Goal: Task Accomplishment & Management: Complete application form

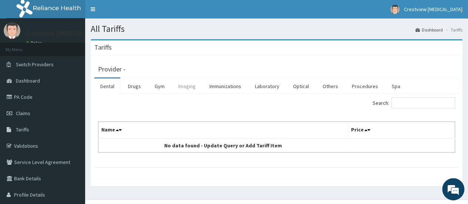
click at [192, 88] on link "Imaging" at bounding box center [186, 86] width 29 height 16
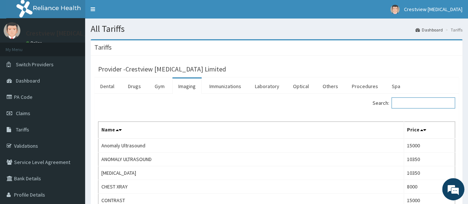
click at [419, 104] on input "Search:" at bounding box center [424, 102] width 64 height 11
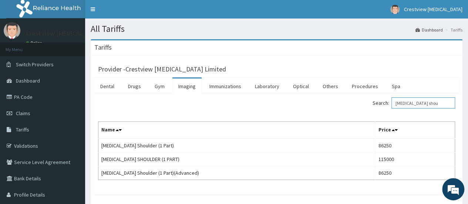
drag, startPoint x: 423, startPoint y: 99, endPoint x: 372, endPoint y: 97, distance: 51.9
click at [372, 97] on div "Search: mri shou" at bounding box center [368, 103] width 173 height 13
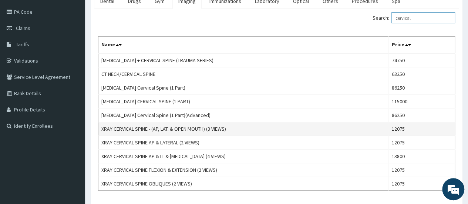
scroll to position [111, 0]
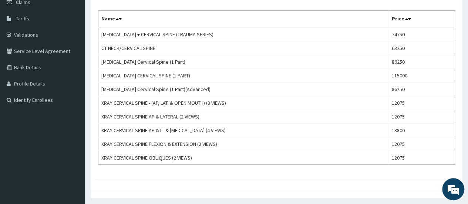
type input "cervical"
click at [28, 3] on span "Claims" at bounding box center [23, 2] width 14 height 7
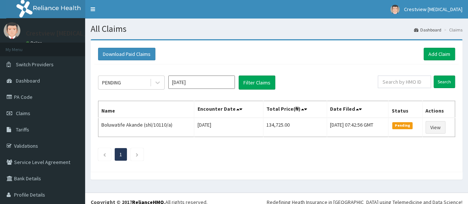
click at [450, 54] on div "Download Paid Claims Add Claim" at bounding box center [276, 54] width 365 height 20
click at [429, 54] on link "Add Claim" at bounding box center [439, 54] width 31 height 13
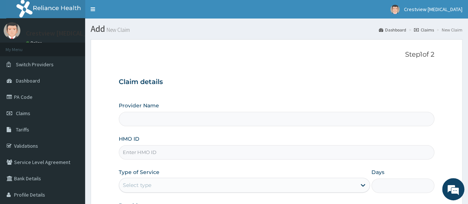
paste input "GCS/10090/A"
type input "GCS/10090/A"
type input "Crestview Radiology Limited"
type input "GCS/10090/A"
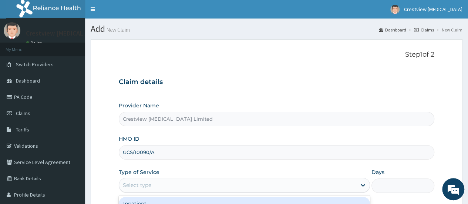
click at [193, 183] on div "Select type" at bounding box center [237, 185] width 237 height 12
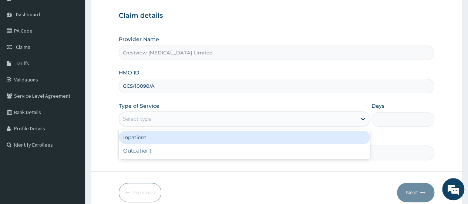
scroll to position [98, 0]
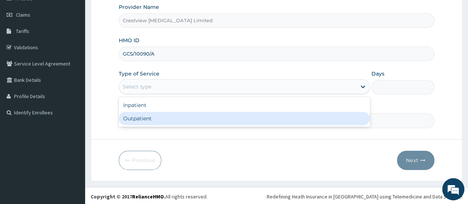
click at [181, 124] on div "Outpatient" at bounding box center [244, 118] width 251 height 13
type input "1"
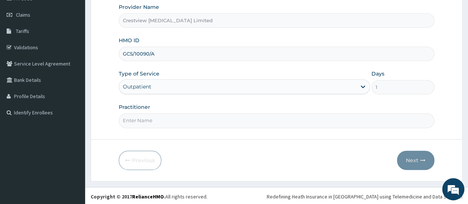
click at [187, 119] on input "Practitioner" at bounding box center [277, 120] width 316 height 14
type input "DR TALABI"
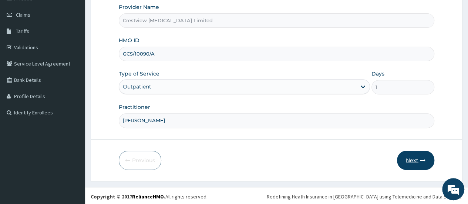
click at [415, 154] on button "Next" at bounding box center [415, 160] width 37 height 19
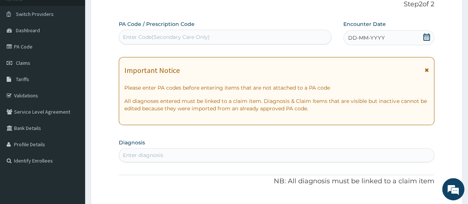
scroll to position [0, 0]
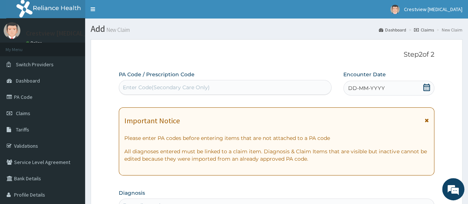
click at [138, 89] on div "Enter Code(Secondary Care Only)" at bounding box center [166, 87] width 87 height 7
paste input "PA/E27445"
type input "PA/E27445"
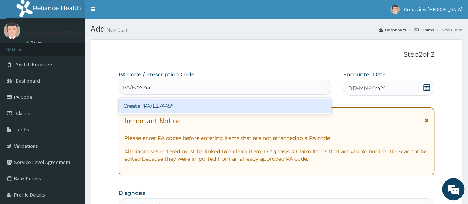
click at [150, 103] on div "Create "PA/E27445"" at bounding box center [225, 105] width 212 height 13
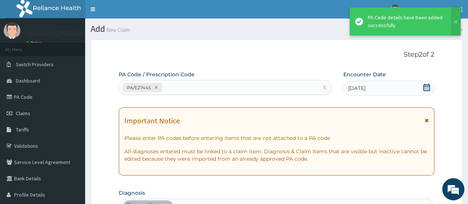
scroll to position [205, 0]
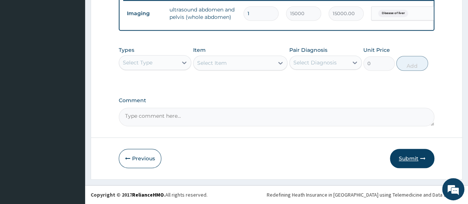
click at [410, 160] on button "Submit" at bounding box center [412, 158] width 44 height 19
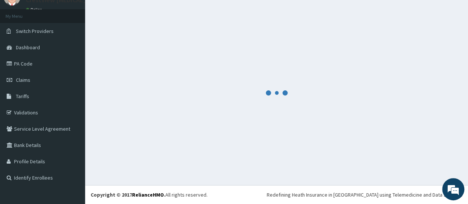
scroll to position [33, 0]
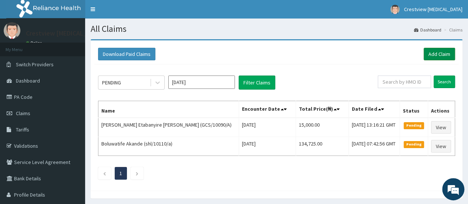
click at [442, 52] on link "Add Claim" at bounding box center [439, 54] width 31 height 13
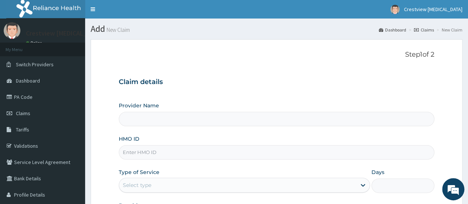
paste input "ret/46305/a"
type input "ret/46305/a"
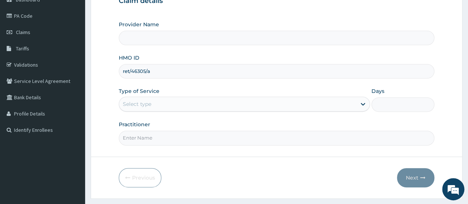
type input "Crestview [MEDICAL_DATA] Limited"
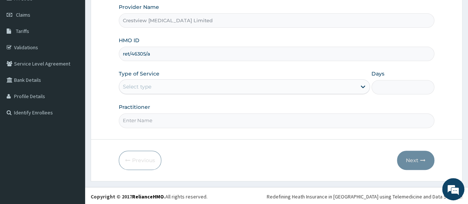
type input "ret/46305/a"
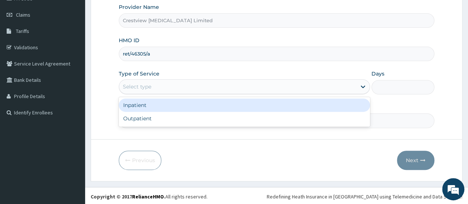
click at [184, 83] on div "Select type" at bounding box center [237, 87] width 237 height 12
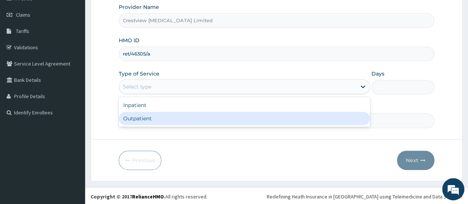
click at [178, 117] on div "Outpatient" at bounding box center [244, 118] width 251 height 13
type input "1"
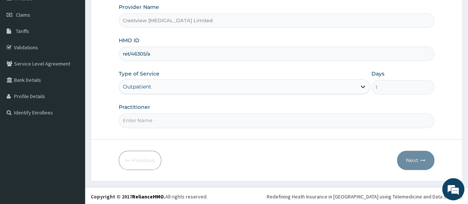
click at [178, 117] on input "Practitioner" at bounding box center [277, 120] width 316 height 14
type input "[PERSON_NAME]"
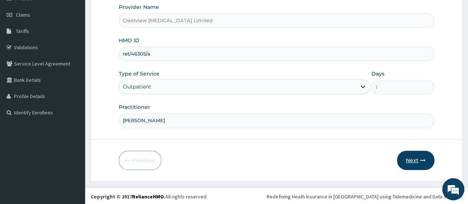
click at [414, 157] on button "Next" at bounding box center [415, 160] width 37 height 19
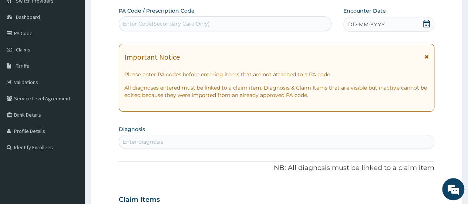
scroll to position [24, 0]
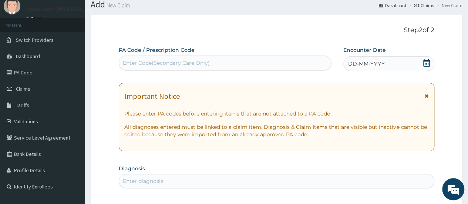
click at [220, 62] on div "Enter Code(Secondary Care Only)" at bounding box center [225, 63] width 212 height 12
click at [223, 61] on div "Enter Code(Secondary Care Only)" at bounding box center [225, 63] width 212 height 12
paste input "[PERSON_NAME]"
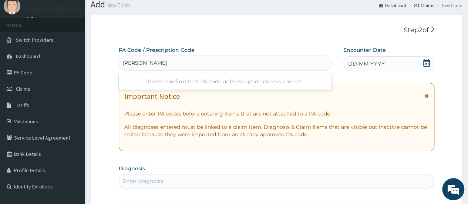
type input "[PERSON_NAME]"
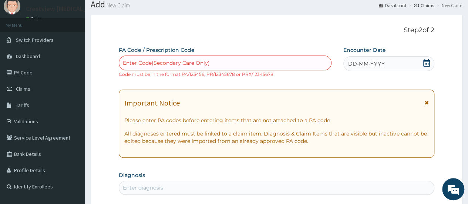
paste input "PA/1A448A"
type input "PA/1A448A"
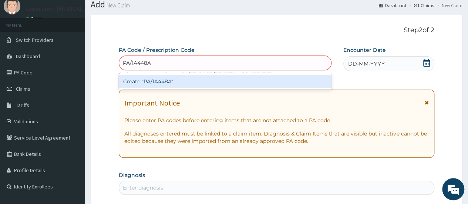
click at [209, 85] on div "Create "PA/1A448A"" at bounding box center [225, 81] width 212 height 13
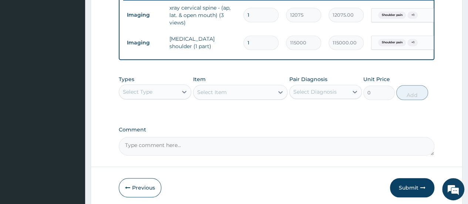
scroll to position [329, 0]
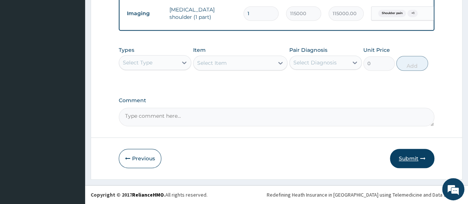
click at [400, 161] on button "Submit" at bounding box center [412, 158] width 44 height 19
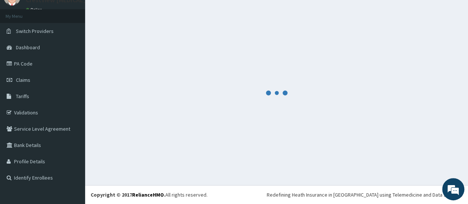
scroll to position [33, 0]
